Goal: Information Seeking & Learning: Learn about a topic

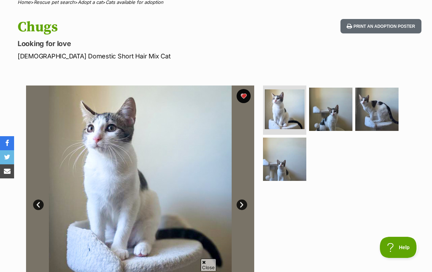
scroll to position [60, 0]
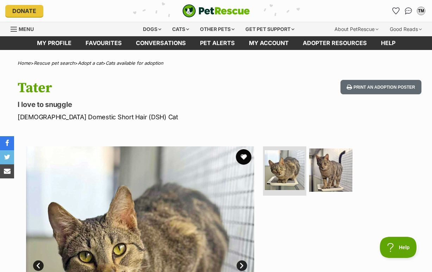
click at [241, 165] on button "favourite" at bounding box center [243, 156] width 15 height 15
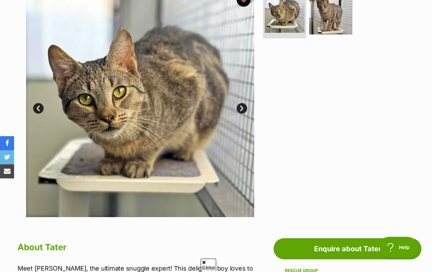
scroll to position [157, 0]
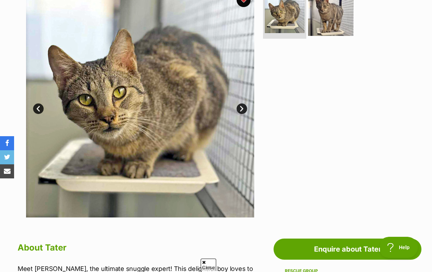
click at [331, 36] on img at bounding box center [330, 12] width 45 height 45
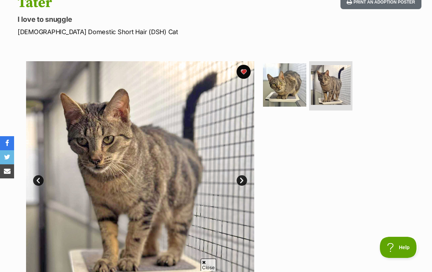
scroll to position [82, 0]
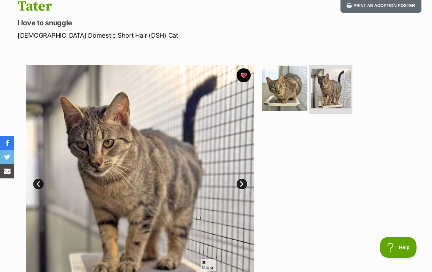
click at [282, 105] on img at bounding box center [284, 88] width 45 height 45
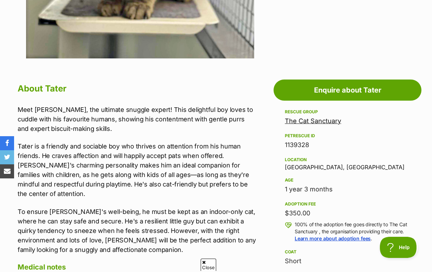
scroll to position [323, 0]
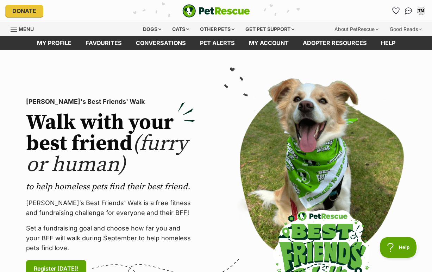
click at [18, 24] on link "Menu" at bounding box center [25, 28] width 28 height 13
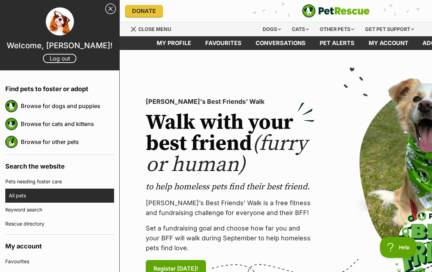
click at [44, 199] on link "All pets" at bounding box center [61, 196] width 105 height 14
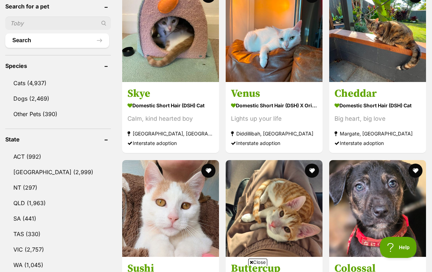
scroll to position [263, 0]
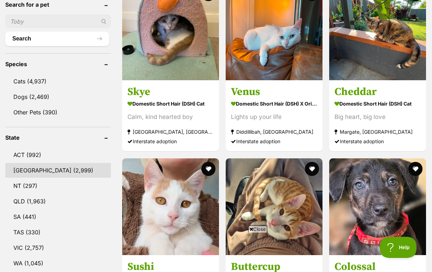
click at [54, 173] on link "NSW (2,999)" at bounding box center [58, 170] width 106 height 15
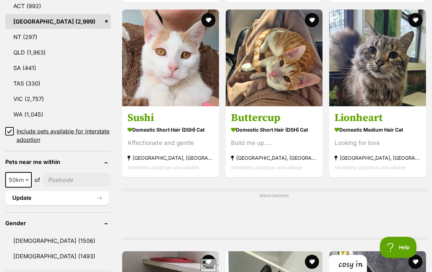
click at [60, 187] on input"] "postcode" at bounding box center [77, 179] width 68 height 13
type input"] "2540"
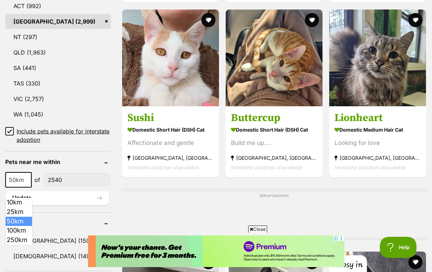
click at [28, 188] on span at bounding box center [27, 179] width 7 height 15
select select "10"
click at [94, 205] on button "Update" at bounding box center [57, 198] width 104 height 14
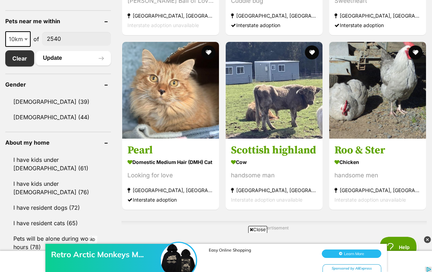
scroll to position [364, 0]
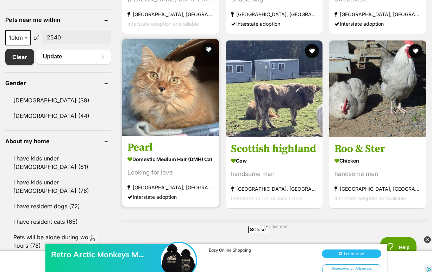
click at [152, 136] on img at bounding box center [170, 87] width 97 height 97
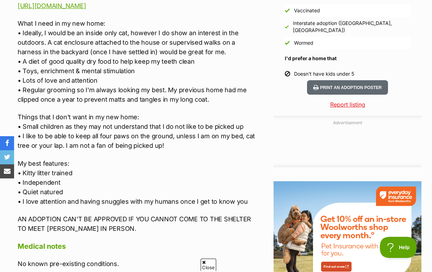
scroll to position [670, 0]
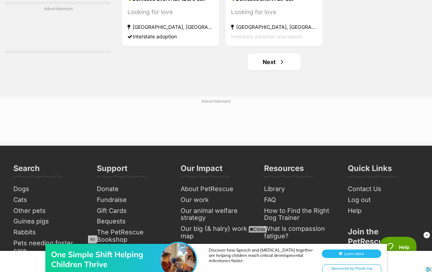
scroll to position [1598, 0]
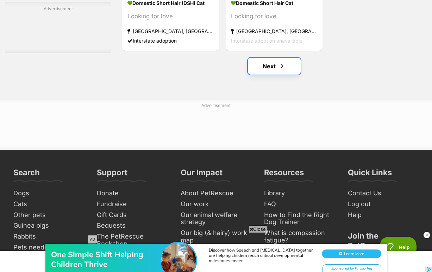
click at [284, 75] on link "Next" at bounding box center [274, 66] width 53 height 17
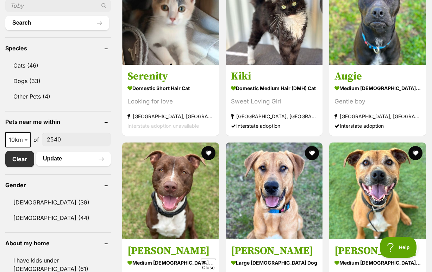
scroll to position [267, 0]
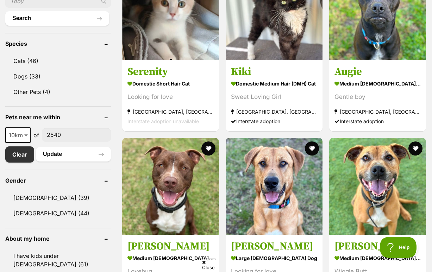
click at [27, 143] on span at bounding box center [26, 134] width 7 height 15
select select "25"
click at [81, 161] on button "Update" at bounding box center [73, 154] width 75 height 14
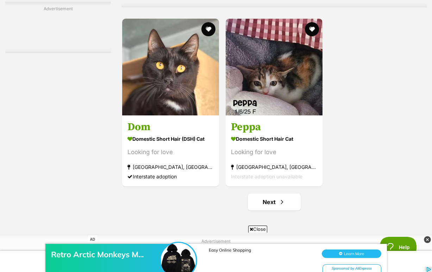
scroll to position [1486, 0]
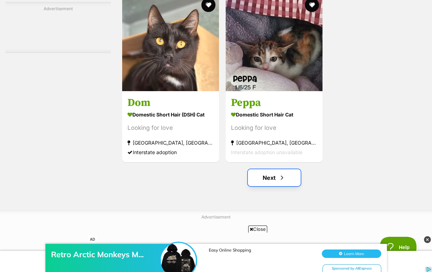
click at [268, 186] on link "Next" at bounding box center [274, 177] width 53 height 17
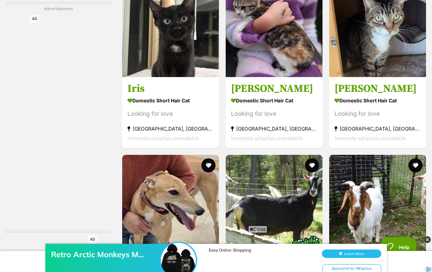
scroll to position [1086, 0]
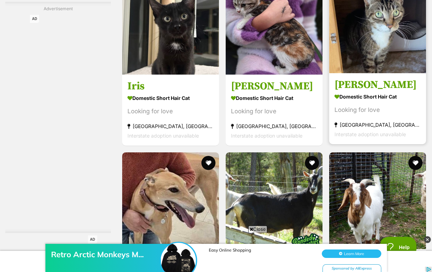
click at [359, 73] on img at bounding box center [377, 24] width 97 height 97
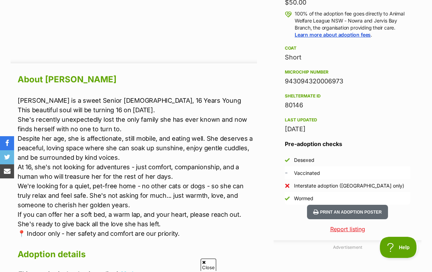
scroll to position [558, 0]
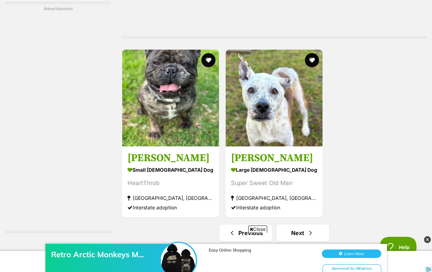
scroll to position [1433, 0]
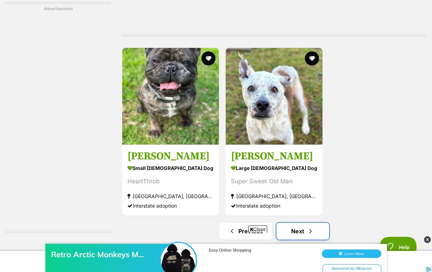
click at [303, 223] on link "Next" at bounding box center [302, 231] width 53 height 17
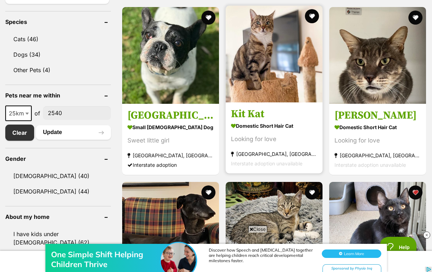
click at [248, 131] on strong "Domestic Short Hair Cat" at bounding box center [274, 126] width 86 height 10
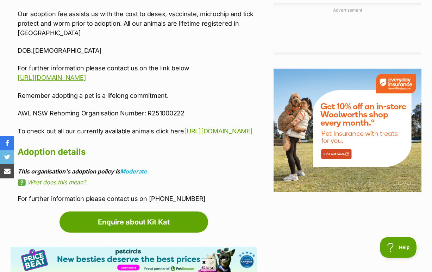
scroll to position [809, 0]
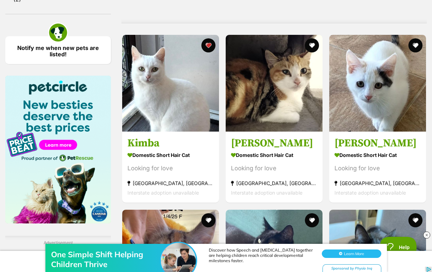
scroll to position [684, 0]
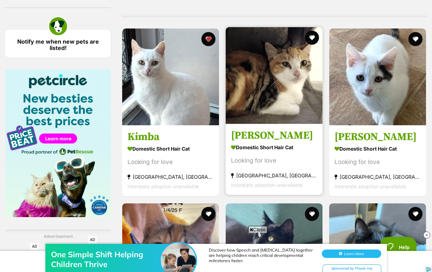
click at [252, 143] on h3 "[PERSON_NAME]" at bounding box center [274, 135] width 86 height 13
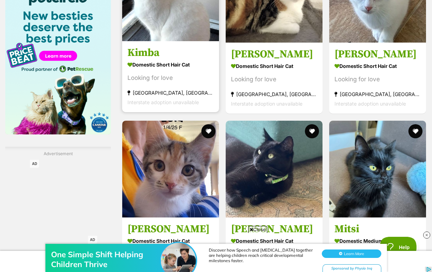
scroll to position [775, 0]
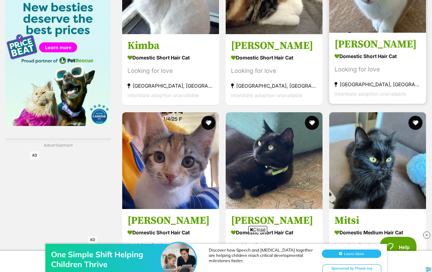
click at [363, 62] on strong "Domestic Short Hair Cat" at bounding box center [378, 56] width 86 height 10
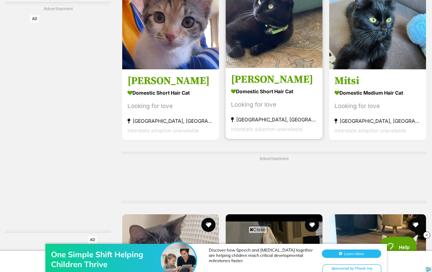
scroll to position [916, 0]
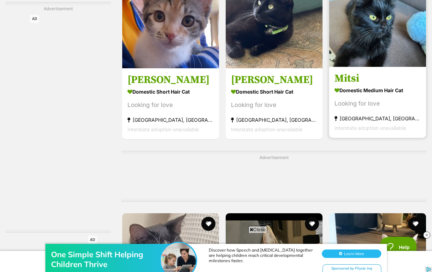
click at [342, 67] on img at bounding box center [377, 18] width 97 height 97
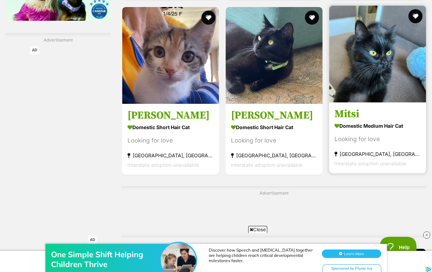
scroll to position [868, 0]
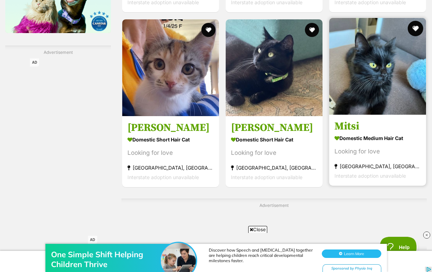
click at [412, 36] on button "favourite" at bounding box center [415, 28] width 15 height 15
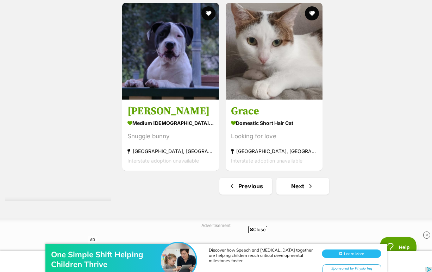
scroll to position [1545, 0]
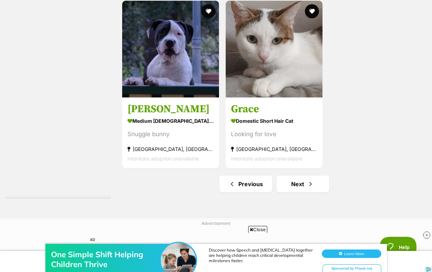
click at [299, 193] on link "Next" at bounding box center [302, 184] width 53 height 17
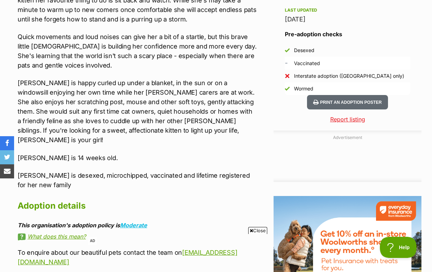
scroll to position [668, 0]
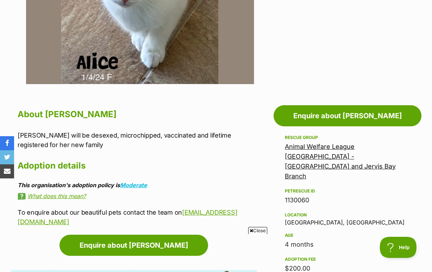
scroll to position [344, 0]
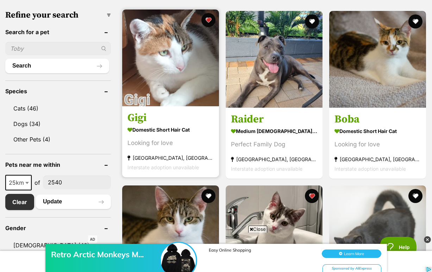
scroll to position [210, 0]
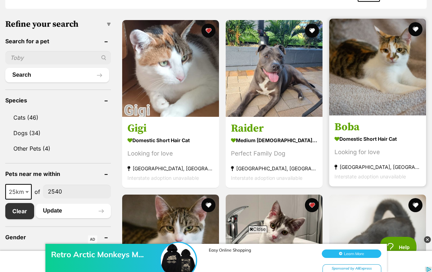
click at [353, 112] on img at bounding box center [377, 67] width 97 height 97
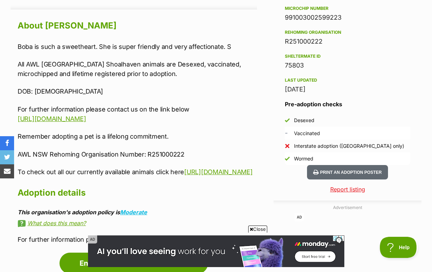
scroll to position [611, 0]
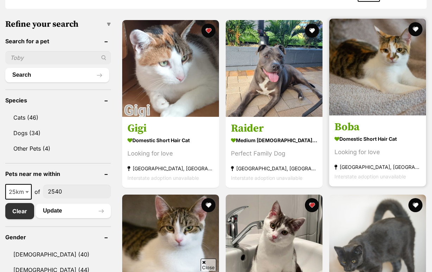
scroll to position [210, 0]
click at [416, 37] on button "favourite" at bounding box center [415, 28] width 15 height 15
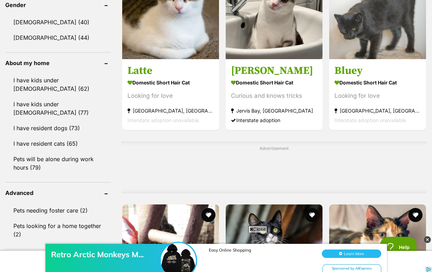
scroll to position [443, 0]
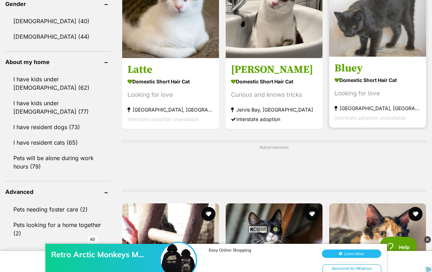
click at [375, 40] on img at bounding box center [377, 8] width 97 height 97
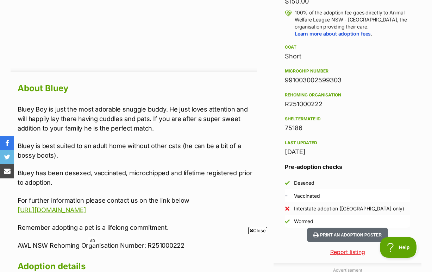
scroll to position [547, 0]
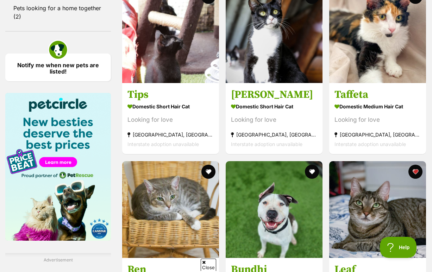
scroll to position [659, 0]
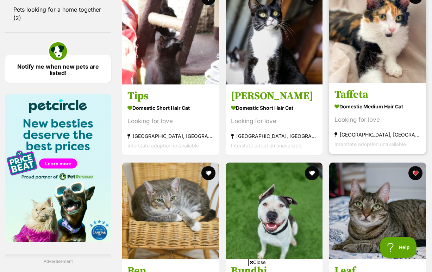
click at [376, 83] on img at bounding box center [377, 34] width 97 height 97
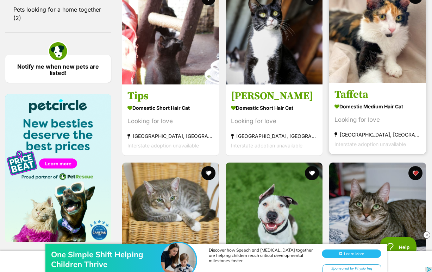
scroll to position [0, 0]
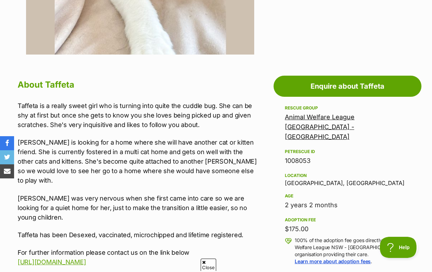
scroll to position [321, 0]
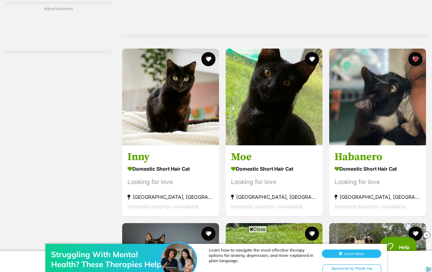
scroll to position [1017, 0]
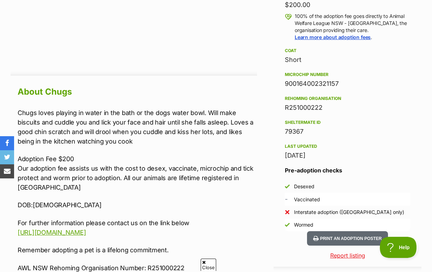
scroll to position [556, 0]
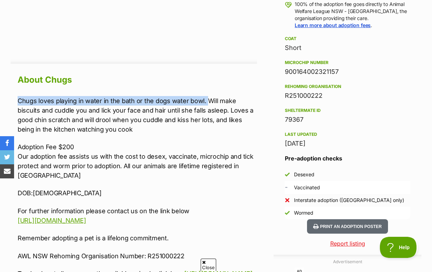
drag, startPoint x: 18, startPoint y: 119, endPoint x: 204, endPoint y: 119, distance: 186.3
click at [204, 119] on p "Chugs loves playing in water in the bath or the dogs water bowl. Will make bisc…" at bounding box center [137, 115] width 239 height 38
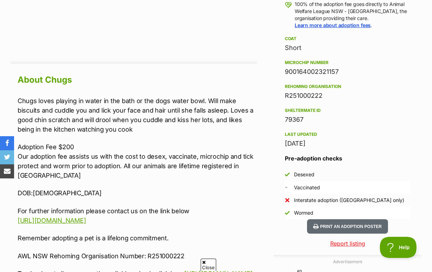
click at [199, 134] on p "Chugs loves playing in water in the bath or the dogs water bowl. Will make bisc…" at bounding box center [137, 115] width 239 height 38
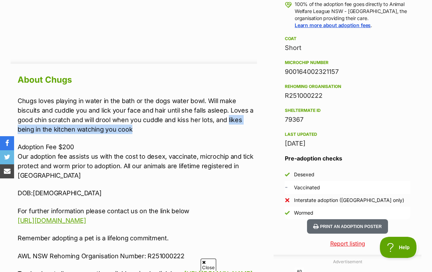
drag, startPoint x: 227, startPoint y: 138, endPoint x: 221, endPoint y: 150, distance: 13.2
click at [221, 134] on p "Chugs loves playing in water in the bath or the dogs water bowl. Will make bisc…" at bounding box center [137, 115] width 239 height 38
